Goal: Information Seeking & Learning: Learn about a topic

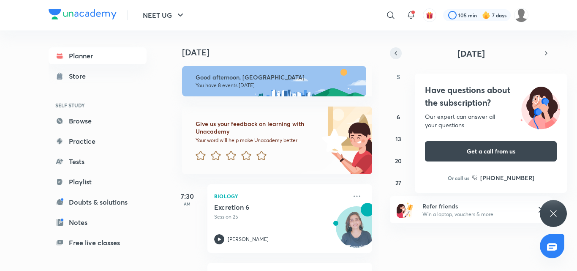
click at [399, 53] on button "button" at bounding box center [396, 53] width 12 height 12
click at [558, 211] on div "Have questions about the subscription? Our expert can answer all your questions…" at bounding box center [553, 213] width 27 height 27
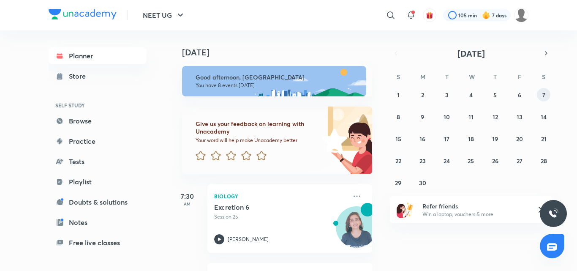
click at [546, 94] on button "7" at bounding box center [544, 95] width 14 height 14
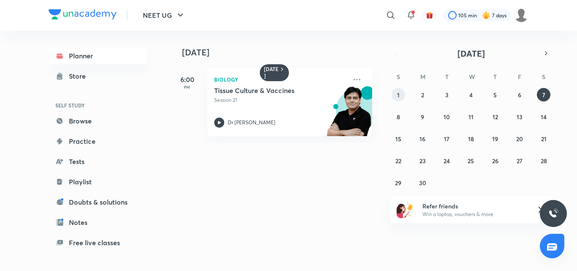
click at [399, 98] on abbr "1" at bounding box center [398, 95] width 3 height 8
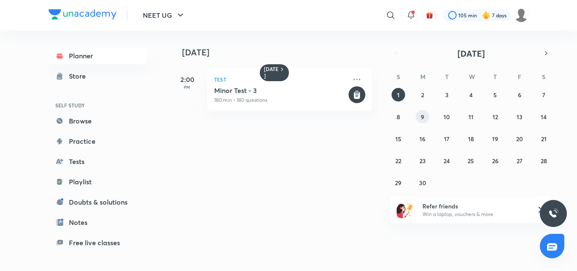
click at [426, 113] on button "9" at bounding box center [423, 117] width 14 height 14
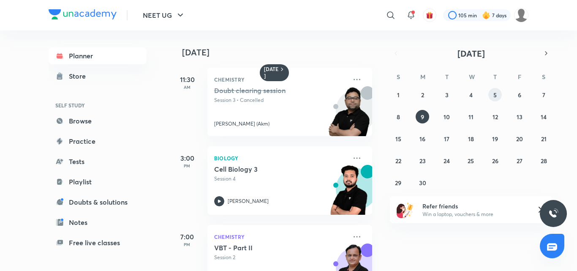
click at [495, 94] on abbr "5" at bounding box center [494, 95] width 3 height 8
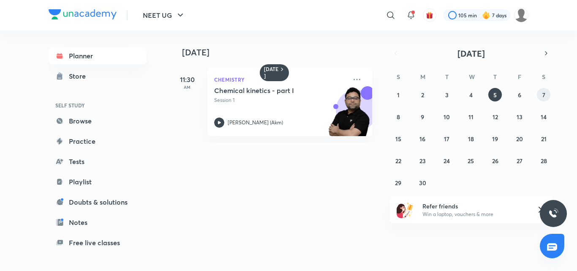
click at [547, 92] on button "7" at bounding box center [544, 95] width 14 height 14
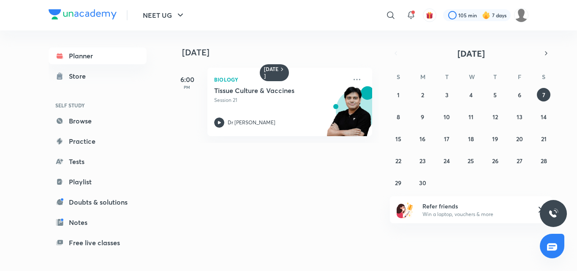
click at [521, 123] on div "1 2 3 4 5 6 7 8 9 10 11 12 13 14 15 16 17 18 19 20 21 22 23 24 25 26 27 28 29 3…" at bounding box center [471, 138] width 162 height 101
click at [519, 112] on button "13" at bounding box center [520, 117] width 14 height 14
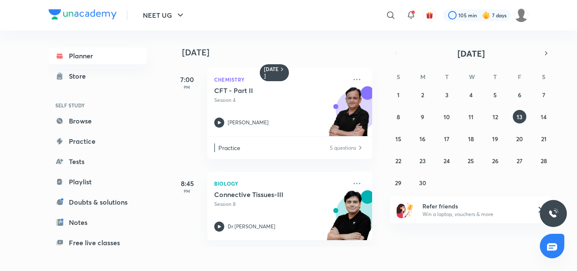
click at [528, 57] on div "[DATE] [DATE] 7:00 PM Chemistry CFT - Part II Session 4 [PERSON_NAME] Practice …" at bounding box center [349, 138] width 358 height 216
click at [545, 91] on button "7" at bounding box center [544, 95] width 14 height 14
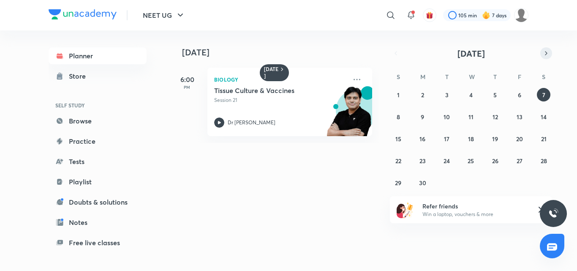
click at [547, 52] on icon "button" at bounding box center [546, 53] width 7 height 8
click at [543, 90] on button "5" at bounding box center [544, 95] width 14 height 14
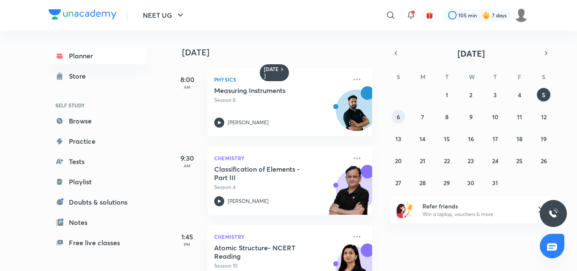
click at [399, 117] on abbr "6" at bounding box center [398, 117] width 3 height 8
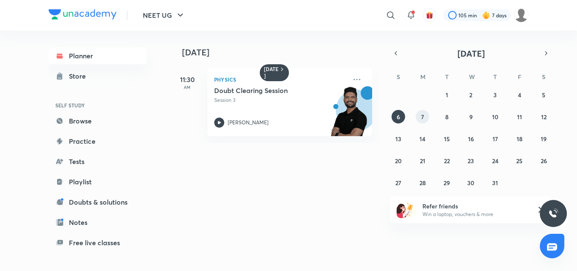
click at [427, 119] on button "7" at bounding box center [423, 117] width 14 height 14
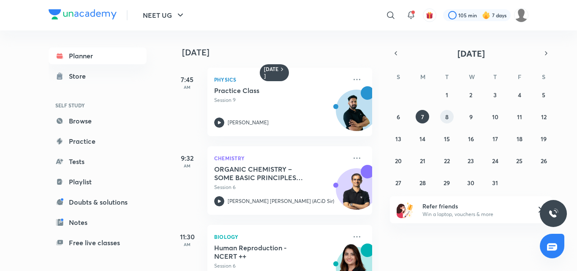
click at [444, 117] on button "8" at bounding box center [447, 117] width 14 height 14
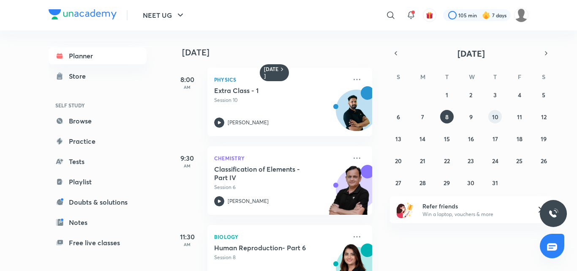
click at [495, 117] on abbr "10" at bounding box center [495, 117] width 6 height 8
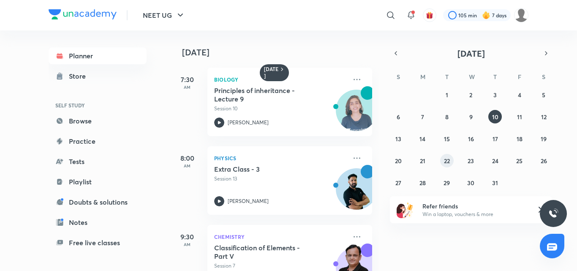
click at [448, 159] on abbr "22" at bounding box center [447, 161] width 6 height 8
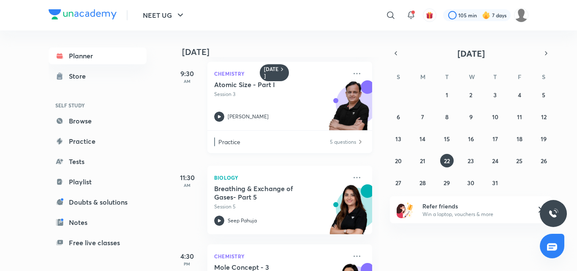
scroll to position [218, 0]
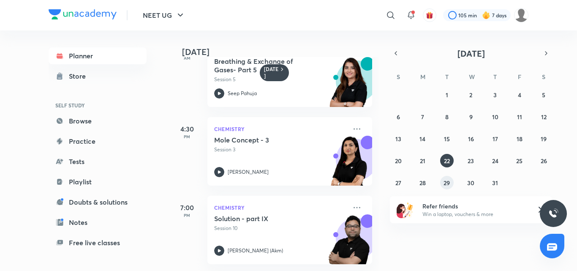
click at [448, 183] on abbr "29" at bounding box center [446, 183] width 6 height 8
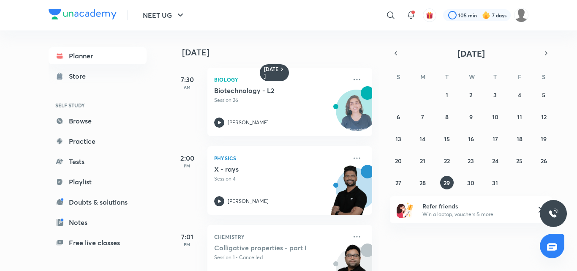
click at [556, 51] on div "[DATE] 7:30 AM Biology Biotechnology - L2 Session 26 [PERSON_NAME] 2:00 PM Phys…" at bounding box center [372, 150] width 405 height 240
click at [551, 42] on div "[DATE] 7:30 AM Biology Biotechnology - L2 Session 26 [PERSON_NAME] 2:00 PM Phys…" at bounding box center [372, 150] width 405 height 240
click at [551, 50] on button "button" at bounding box center [546, 53] width 12 height 12
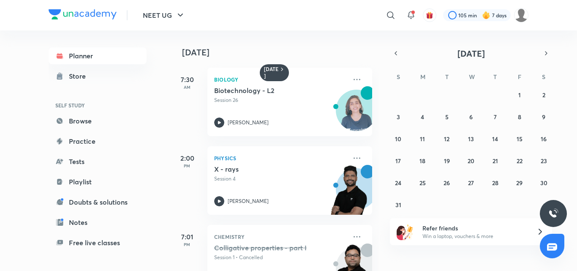
click at [544, 103] on div "27 28 29 30 31 1 2 3 4 5 6 7 8 9 10 11 12 13 14 15 16 17 18 19 20 21 22 23 24 2…" at bounding box center [471, 149] width 162 height 123
click at [444, 116] on button "5" at bounding box center [447, 117] width 14 height 14
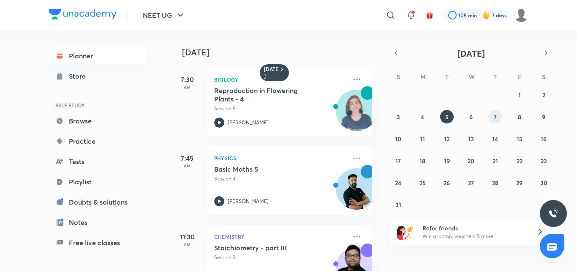
click at [494, 115] on abbr "7" at bounding box center [495, 117] width 3 height 8
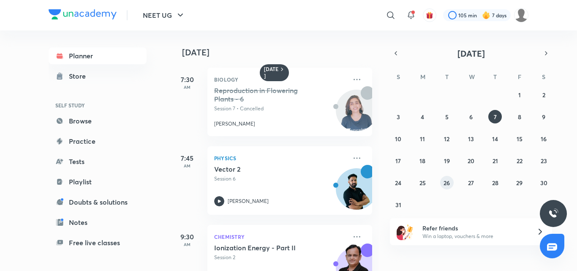
click at [445, 179] on abbr "26" at bounding box center [446, 183] width 6 height 8
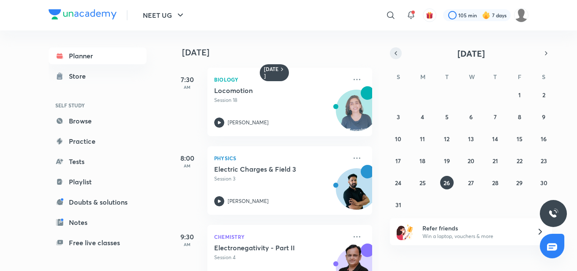
click at [395, 55] on icon "button" at bounding box center [395, 53] width 7 height 8
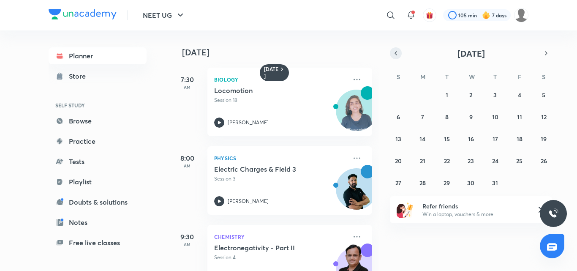
click at [395, 55] on icon "button" at bounding box center [395, 53] width 7 height 8
click at [467, 160] on button "25" at bounding box center [471, 161] width 14 height 14
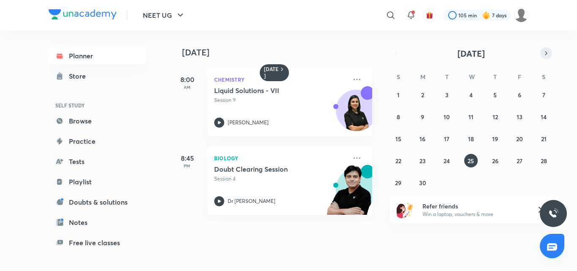
click at [545, 55] on icon "button" at bounding box center [546, 53] width 7 height 8
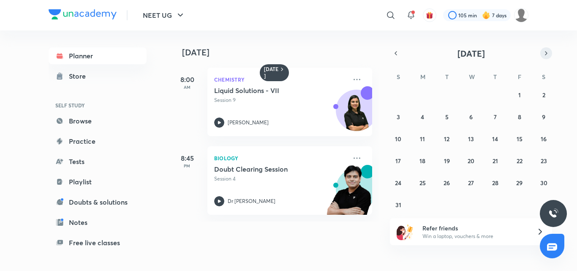
click at [545, 55] on icon "button" at bounding box center [546, 53] width 7 height 8
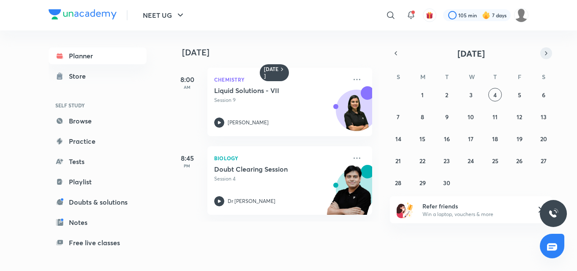
click at [545, 55] on icon "button" at bounding box center [546, 53] width 7 height 8
click at [398, 57] on button "button" at bounding box center [396, 53] width 12 height 12
click at [495, 95] on abbr "4" at bounding box center [494, 95] width 3 height 8
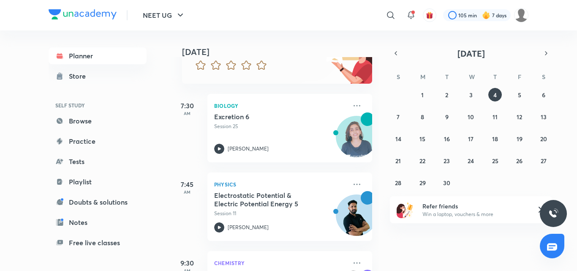
scroll to position [169, 0]
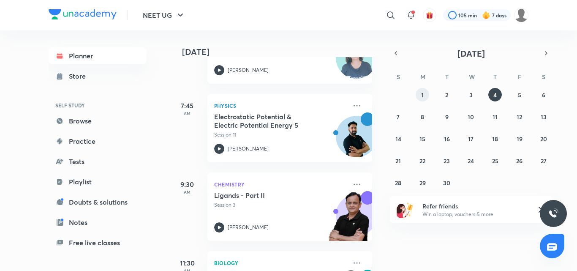
click at [421, 98] on abbr "1" at bounding box center [422, 95] width 3 height 8
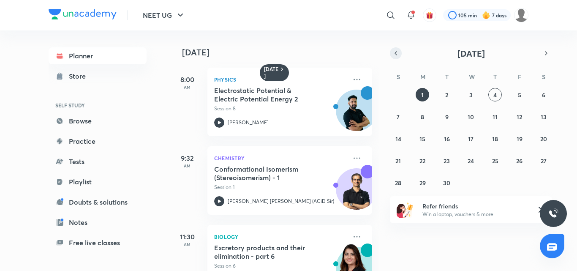
click at [395, 54] on icon "button" at bounding box center [395, 53] width 7 height 8
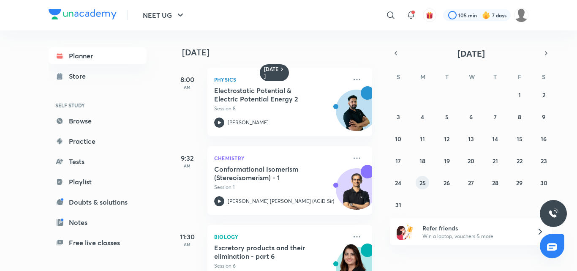
click at [424, 179] on abbr "25" at bounding box center [422, 183] width 6 height 8
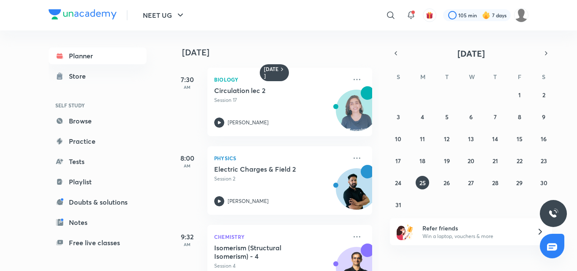
click at [497, 124] on div "27 28 29 30 31 1 2 3 4 5 6 7 8 9 10 11 12 13 14 15 16 17 18 19 20 21 22 23 24 2…" at bounding box center [471, 149] width 162 height 123
click at [493, 117] on button "7" at bounding box center [495, 117] width 14 height 14
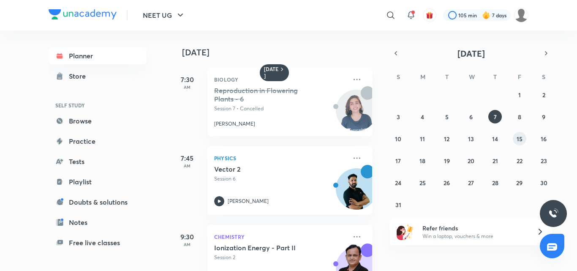
click at [516, 136] on button "15" at bounding box center [520, 139] width 14 height 14
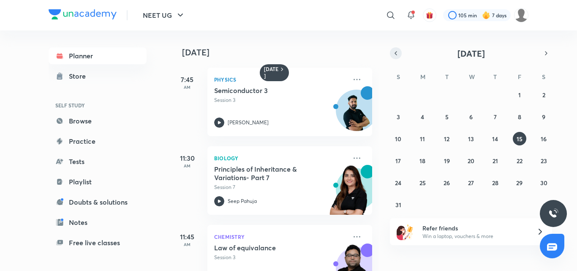
click at [398, 54] on icon "button" at bounding box center [395, 53] width 7 height 8
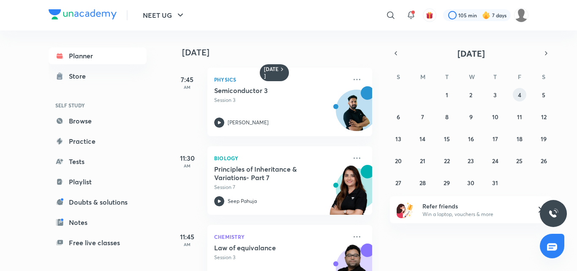
click at [522, 92] on button "4" at bounding box center [520, 95] width 14 height 14
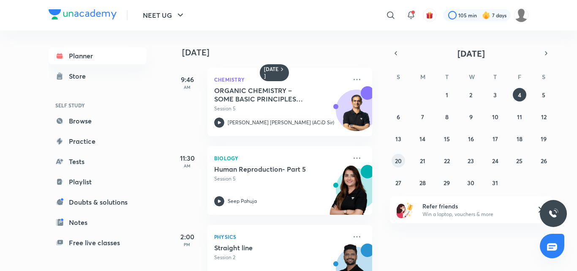
click at [396, 160] on abbr "20" at bounding box center [398, 161] width 7 height 8
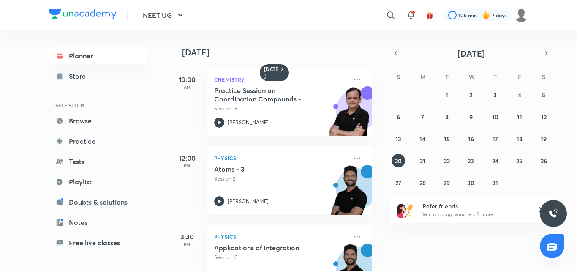
click at [479, 160] on div "29 30 1 2 3 4 5 6 7 8 9 10 11 12 13 14 15 16 17 18 19 20 21 22 23 24 25 26 27 2…" at bounding box center [471, 138] width 162 height 101
click at [476, 157] on button "23" at bounding box center [471, 161] width 14 height 14
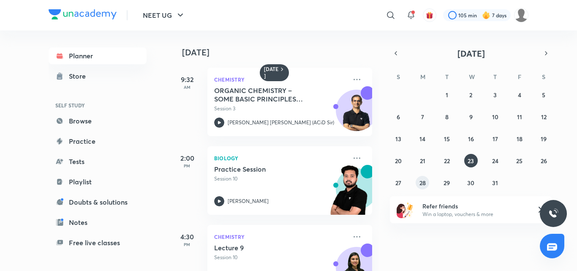
click at [425, 181] on abbr "28" at bounding box center [422, 183] width 6 height 8
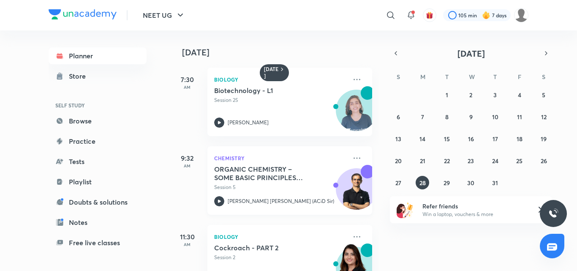
click at [279, 174] on h5 "ORGANIC CHEMISTRY – SOME BASIC PRINCIPLES AND TECHNIQUES (IUPAC Nomenclature) -…" at bounding box center [266, 173] width 105 height 17
